Goal: Browse casually

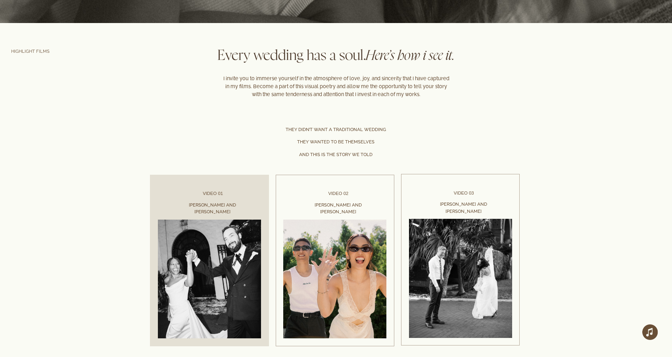
scroll to position [1304, 0]
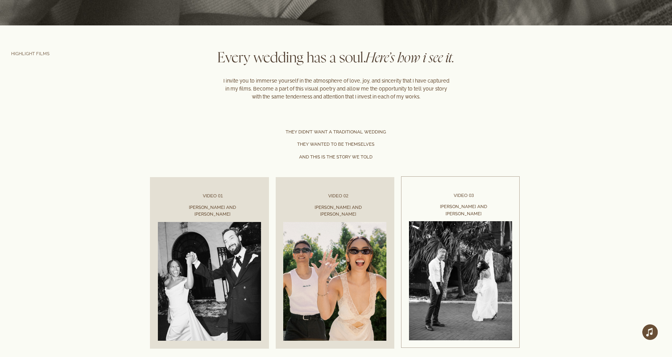
click at [241, 267] on link at bounding box center [209, 254] width 119 height 171
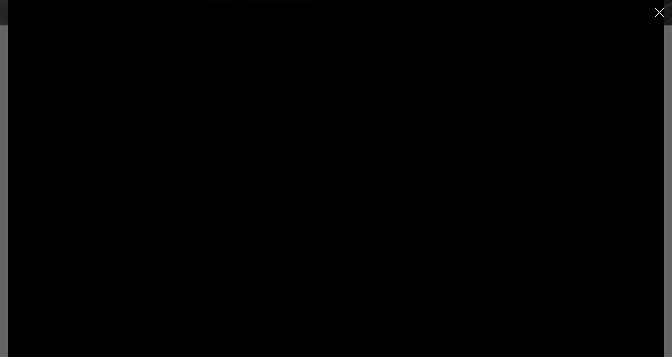
click at [659, 13] on rect "Close dialog window" at bounding box center [659, 12] width 9 height 9
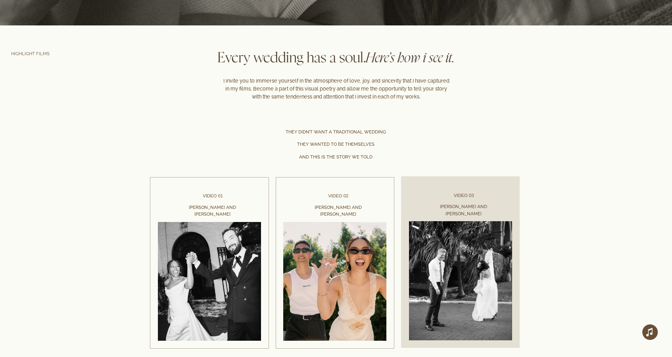
click at [487, 245] on div at bounding box center [460, 261] width 119 height 171
click at [469, 244] on div at bounding box center [460, 261] width 119 height 171
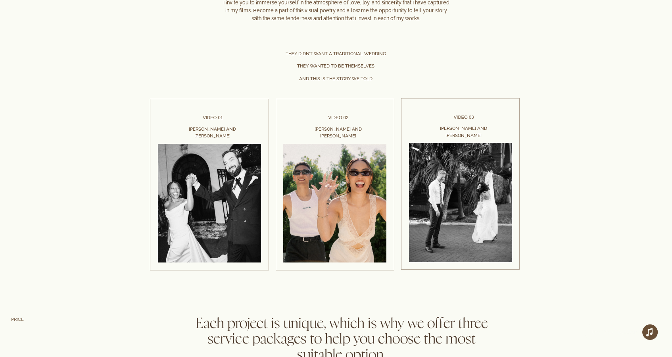
scroll to position [1405, 0]
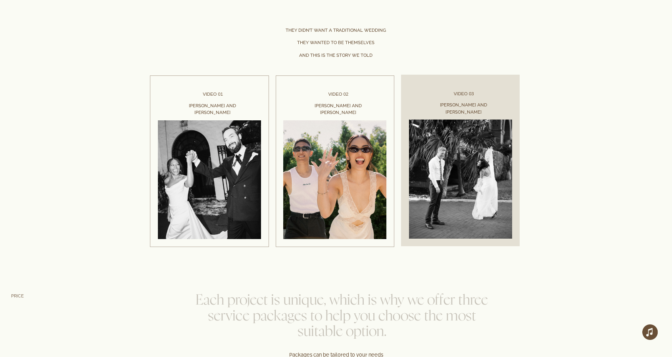
click at [452, 164] on div at bounding box center [460, 160] width 119 height 171
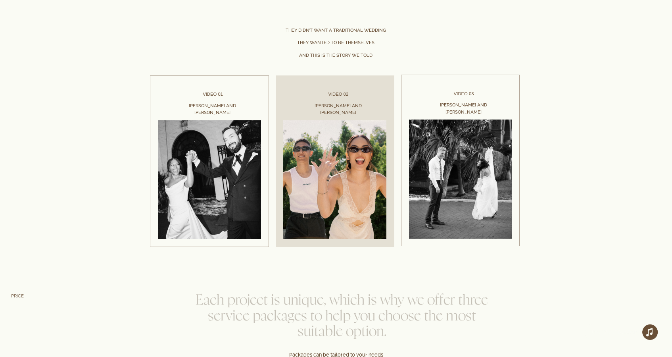
click at [353, 140] on link at bounding box center [335, 160] width 119 height 171
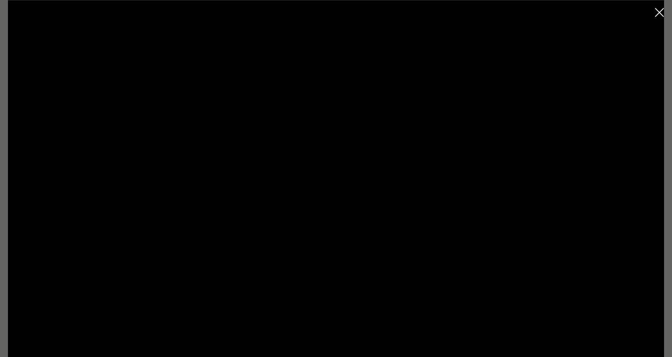
click at [657, 16] on icon "Close dialog window" at bounding box center [659, 12] width 9 height 9
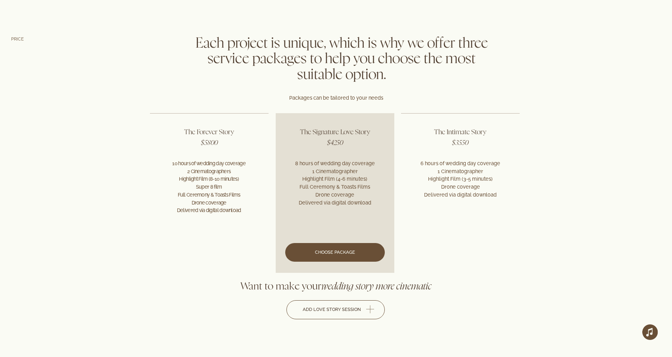
scroll to position [1664, 0]
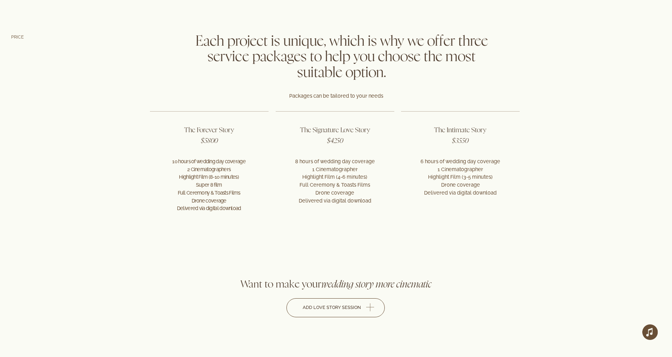
click at [82, 227] on div at bounding box center [336, 150] width 672 height 242
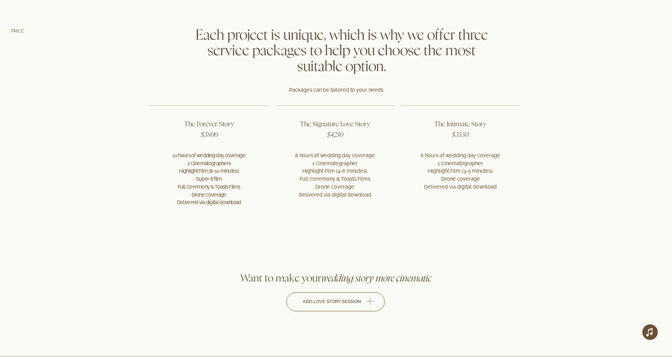
scroll to position [1672, 0]
